Goal: Check status: Check status

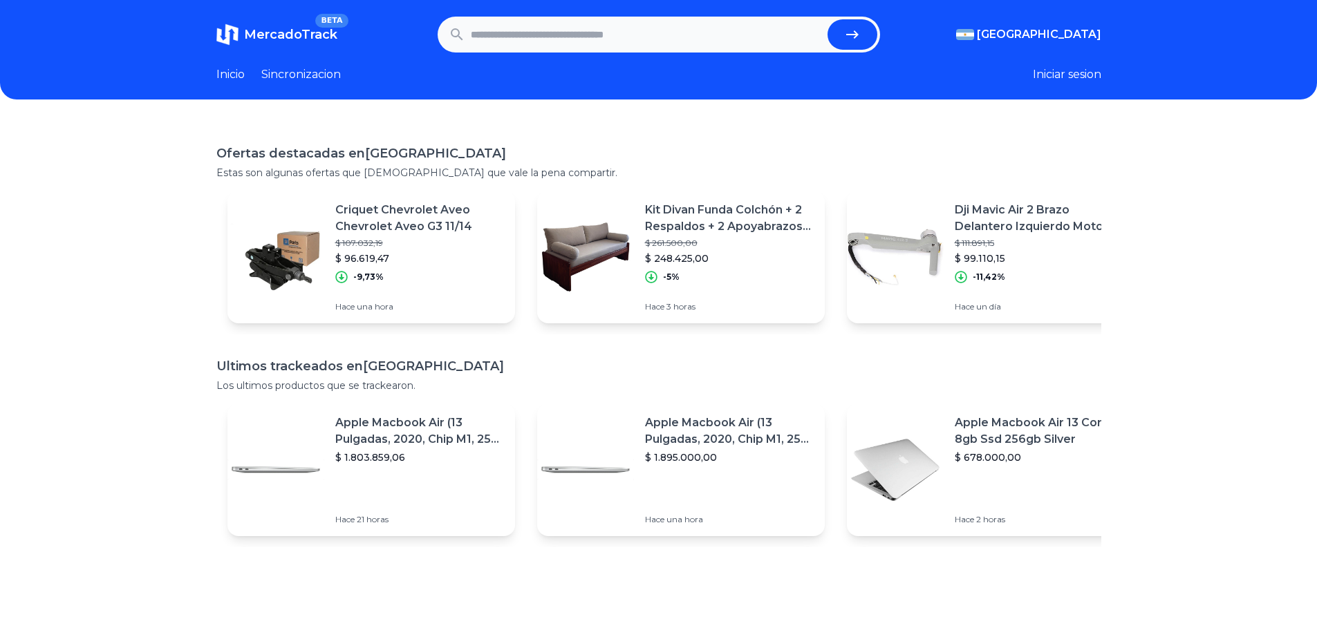
click at [559, 44] on input "text" at bounding box center [646, 34] width 351 height 30
type input "**********"
click at [828, 19] on button "submit" at bounding box center [853, 34] width 50 height 30
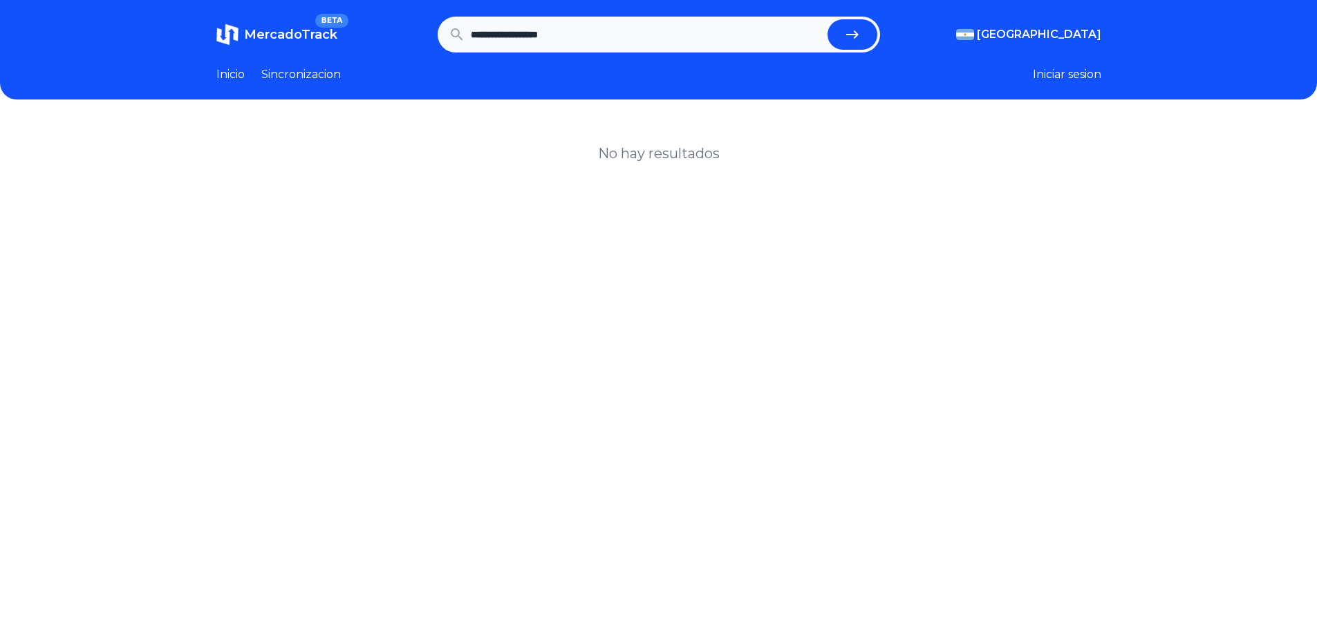
click at [308, 68] on link "Sincronizacion" at bounding box center [301, 74] width 80 height 17
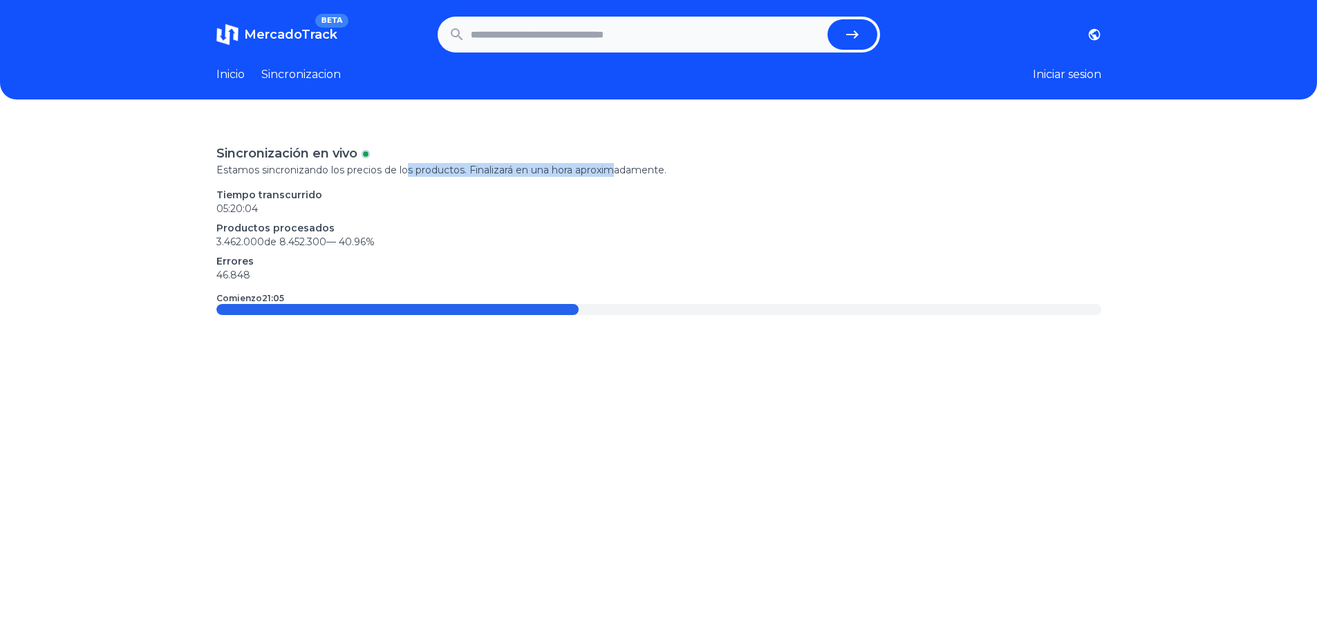
drag, startPoint x: 411, startPoint y: 166, endPoint x: 624, endPoint y: 171, distance: 213.0
click at [624, 171] on p "Estamos sincronizando los precios de los productos. Finalizará en una hora apro…" at bounding box center [658, 170] width 885 height 14
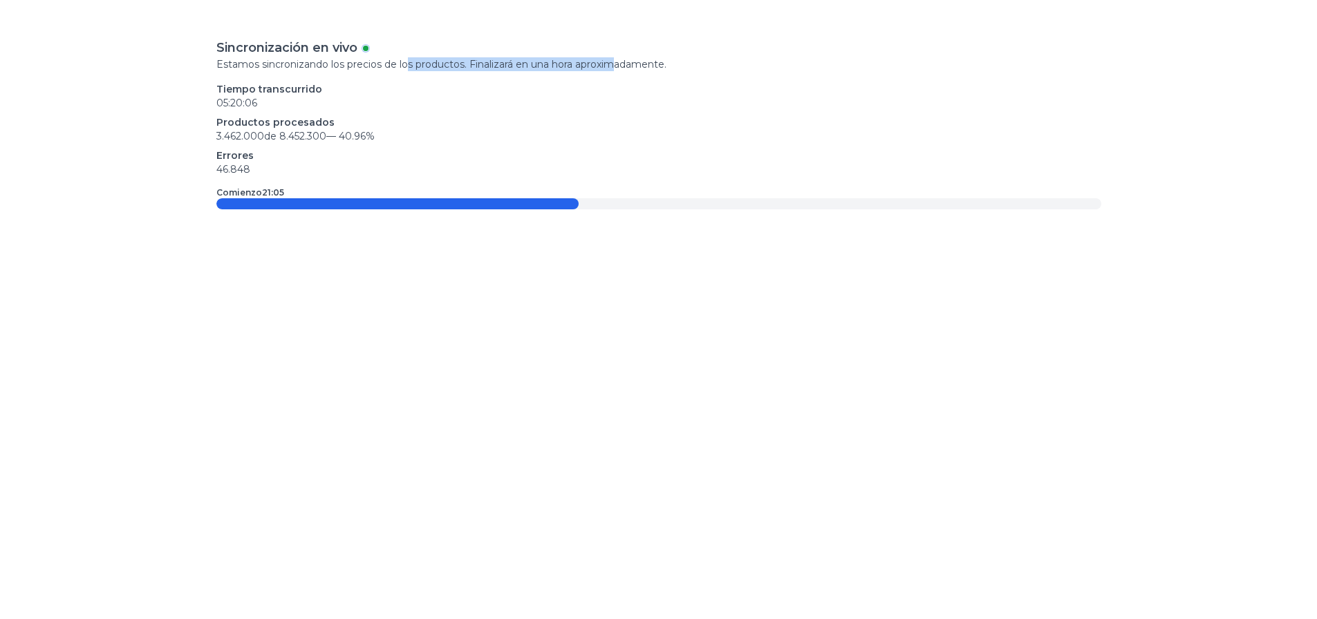
scroll to position [69, 0]
